Goal: Check status

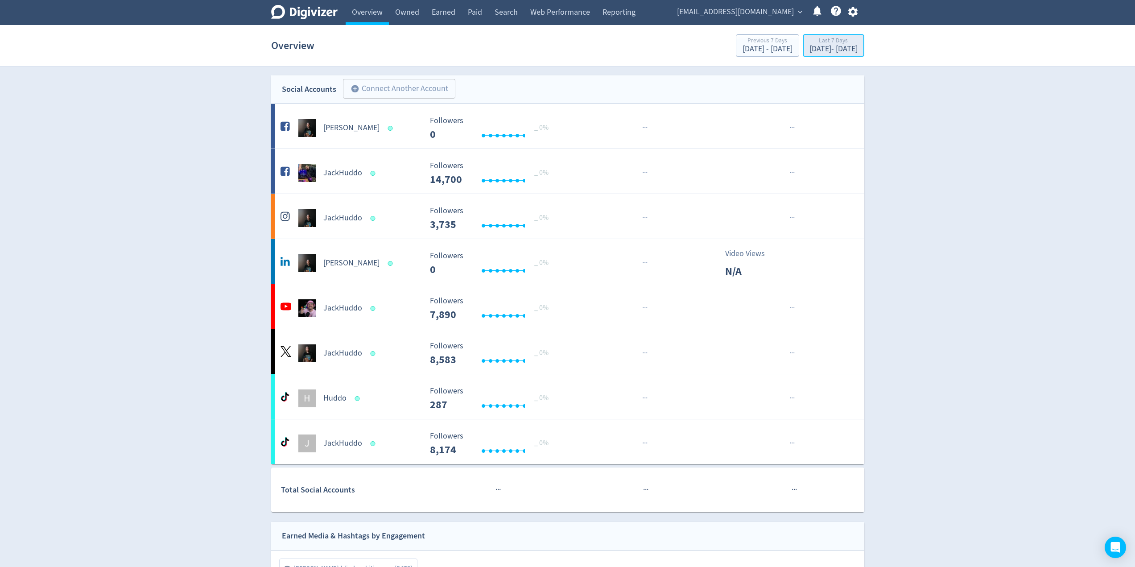
click at [809, 42] on div "Last 7 Days" at bounding box center [833, 41] width 48 height 8
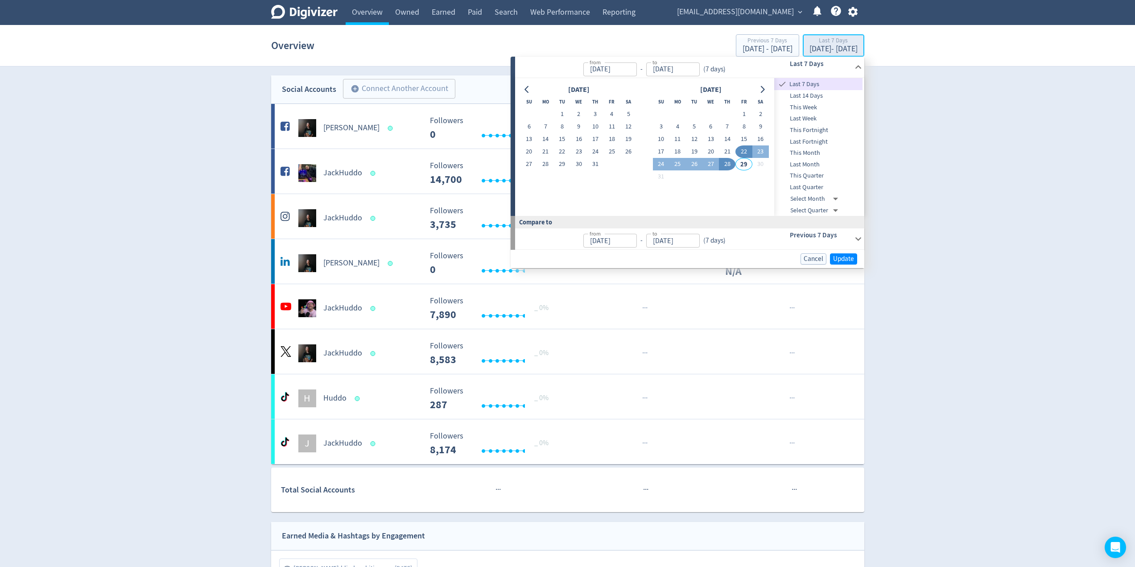
type input "[DATE]"
click at [558, 111] on button "1" at bounding box center [562, 114] width 17 height 12
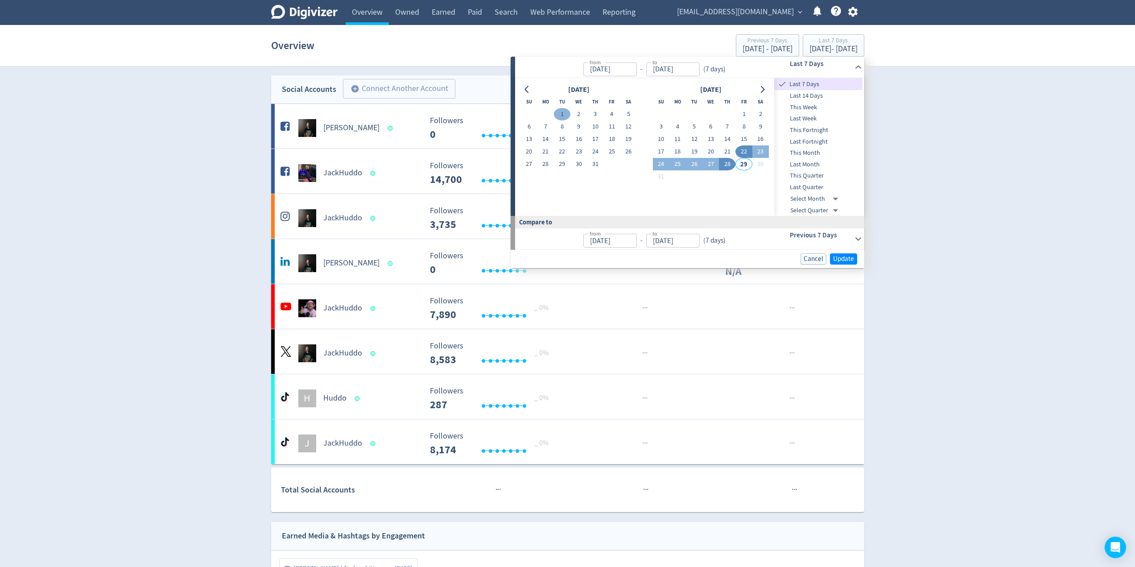
type input "[DATE]"
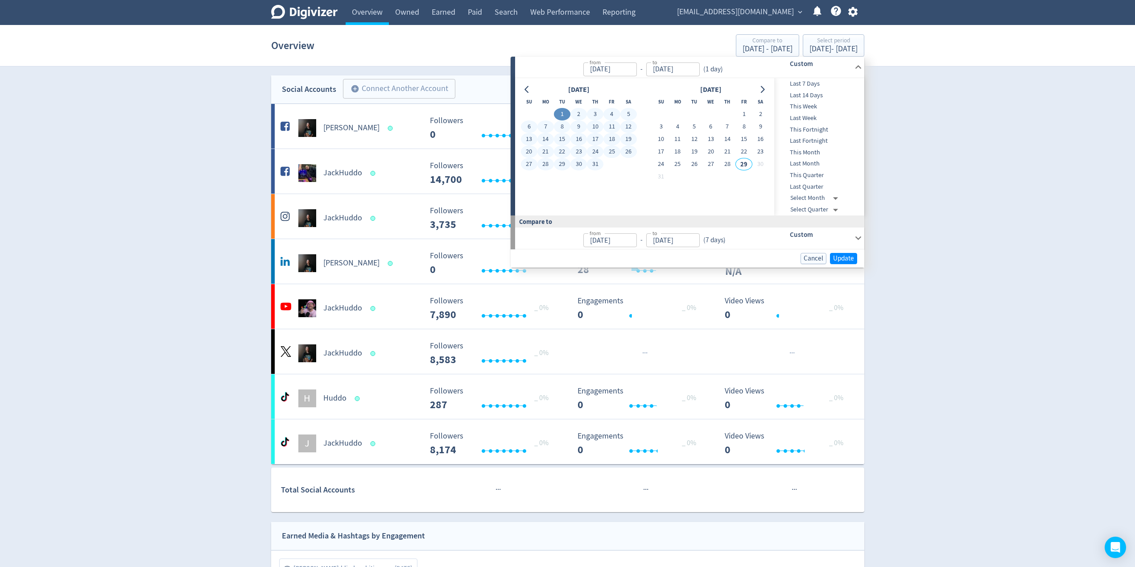
click at [594, 168] on button "31" at bounding box center [595, 164] width 17 height 12
type input "[DATE]"
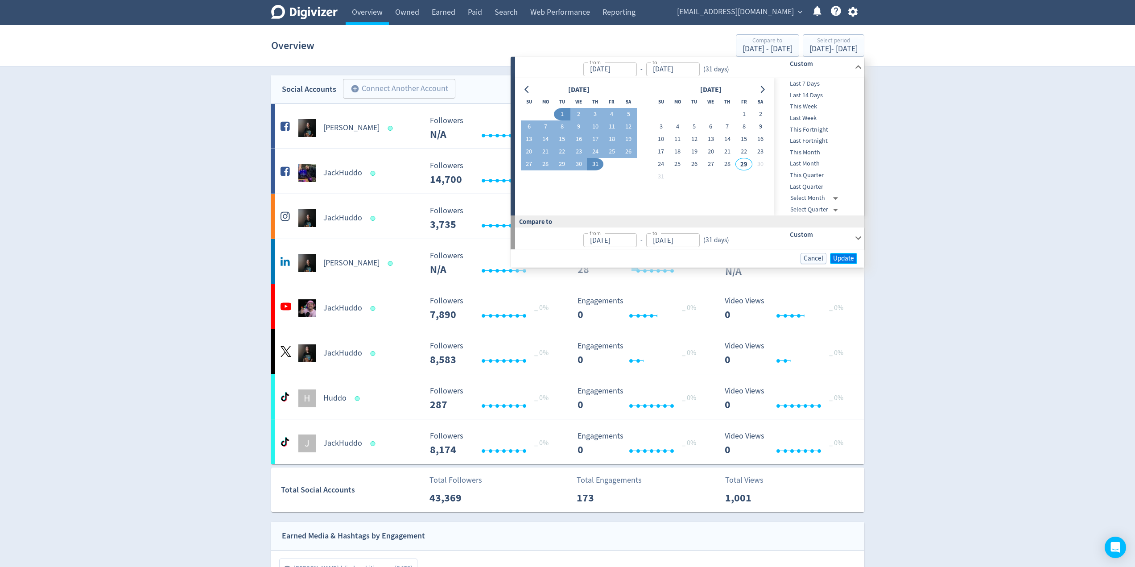
click at [841, 258] on span "Update" at bounding box center [843, 258] width 21 height 7
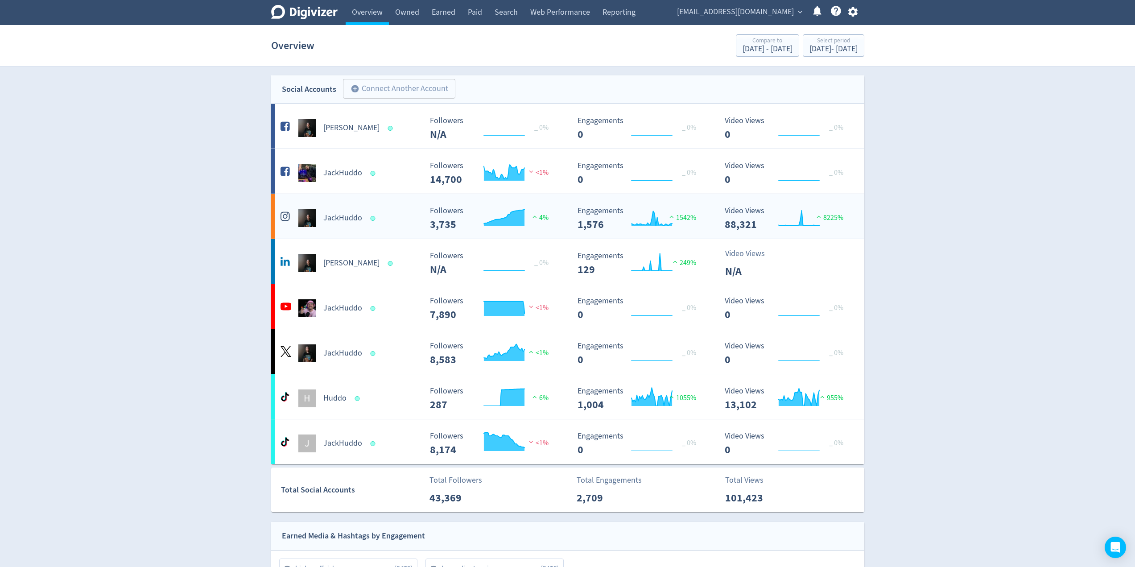
click at [408, 211] on div "JackHuddo" at bounding box center [350, 218] width 144 height 18
